Goal: Obtain resource: Download file/media

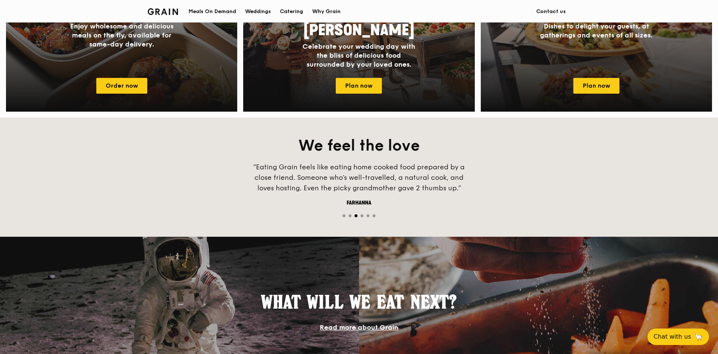
scroll to position [337, 0]
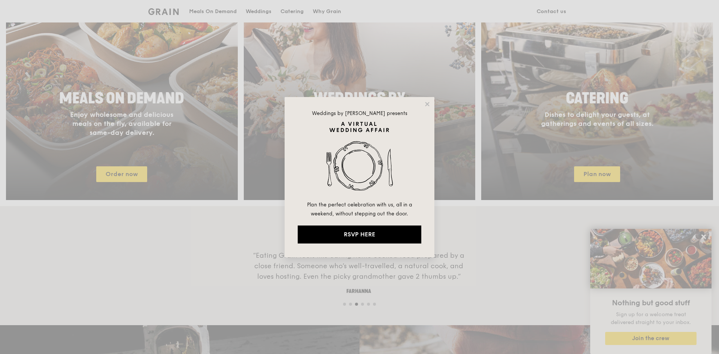
drag, startPoint x: 592, startPoint y: 174, endPoint x: 585, endPoint y: 175, distance: 6.8
click at [592, 174] on div "Weddings by Grain presents Plan the perfect celebration with us, all in a weeke…" at bounding box center [359, 177] width 719 height 354
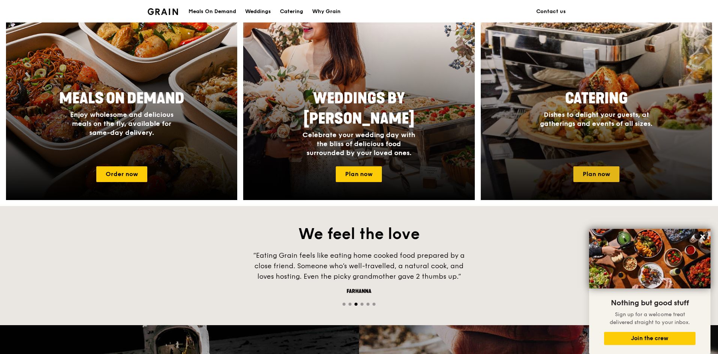
click at [604, 176] on link "Plan now" at bounding box center [596, 174] width 46 height 16
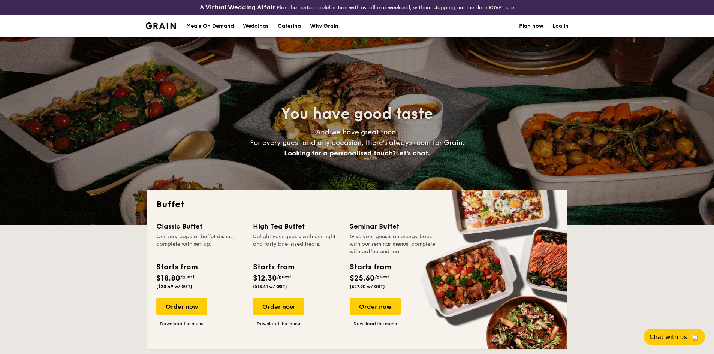
select select
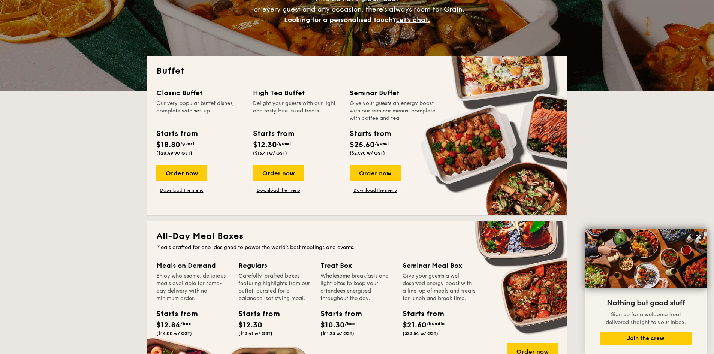
scroll to position [75, 0]
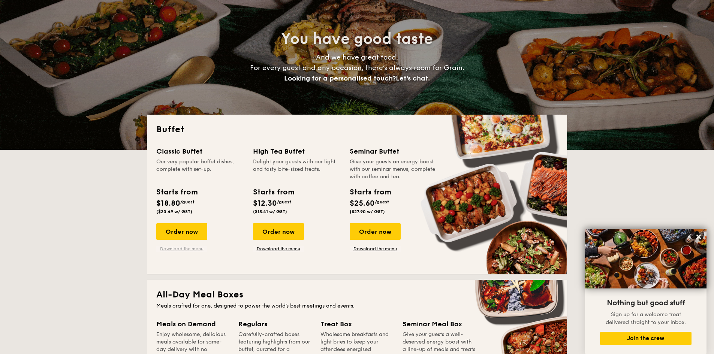
click at [185, 247] on link "Download the menu" at bounding box center [181, 249] width 51 height 6
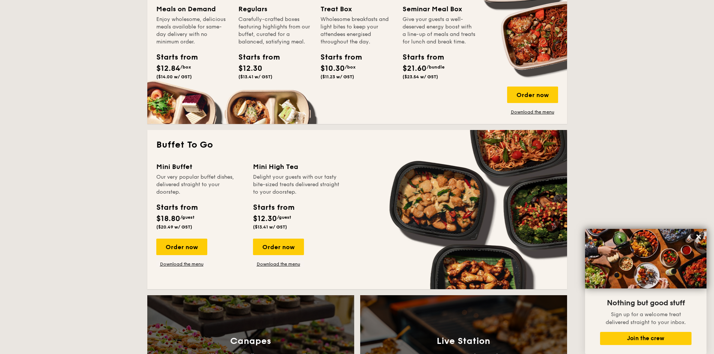
scroll to position [262, 0]
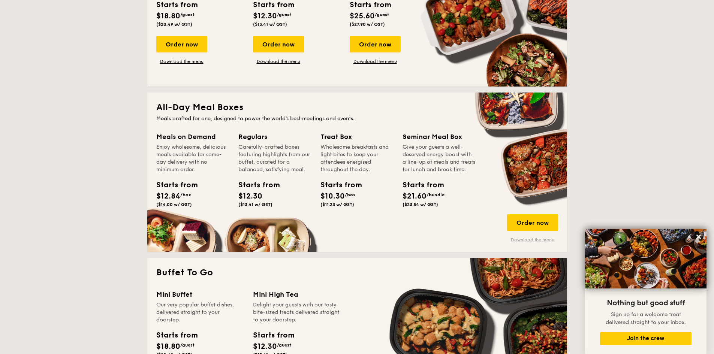
click at [529, 239] on link "Download the menu" at bounding box center [532, 240] width 51 height 6
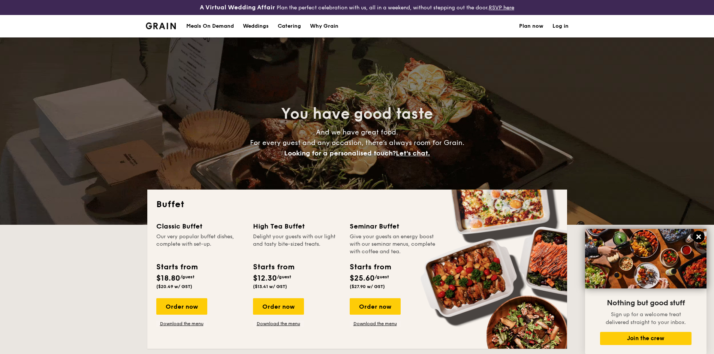
click at [699, 235] on icon at bounding box center [698, 236] width 7 height 7
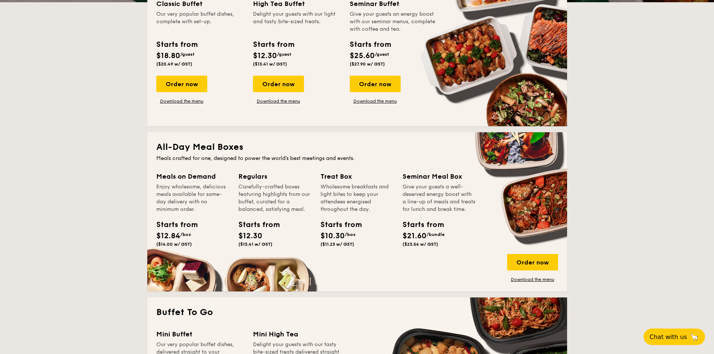
scroll to position [75, 0]
